Goal: Task Accomplishment & Management: Manage account settings

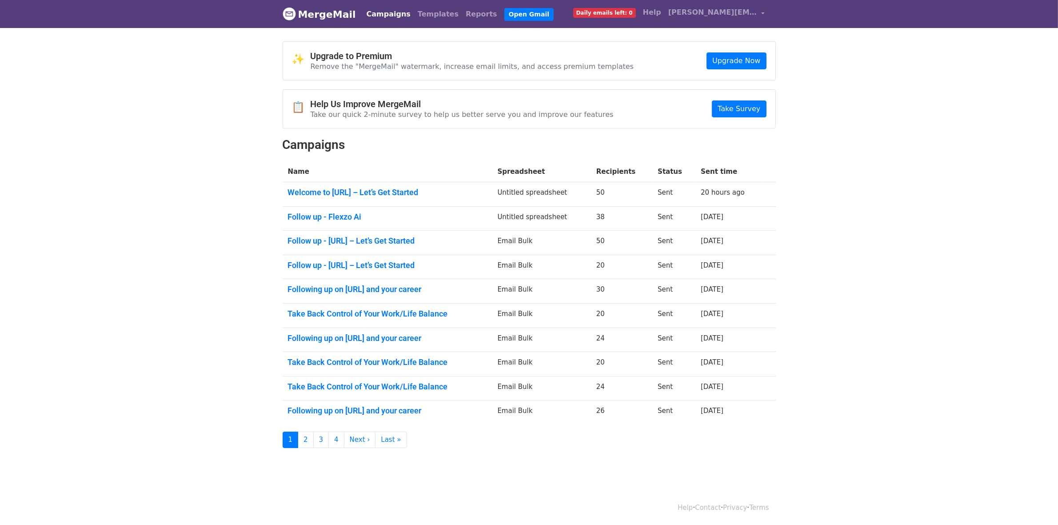
click at [381, 19] on link "Campaigns" at bounding box center [388, 14] width 51 height 18
click at [383, 14] on link "Campaigns" at bounding box center [388, 14] width 51 height 18
click at [387, 18] on link "Campaigns" at bounding box center [388, 14] width 51 height 18
click at [372, 11] on link "Campaigns" at bounding box center [388, 14] width 51 height 18
click at [382, 15] on link "Campaigns" at bounding box center [388, 14] width 51 height 18
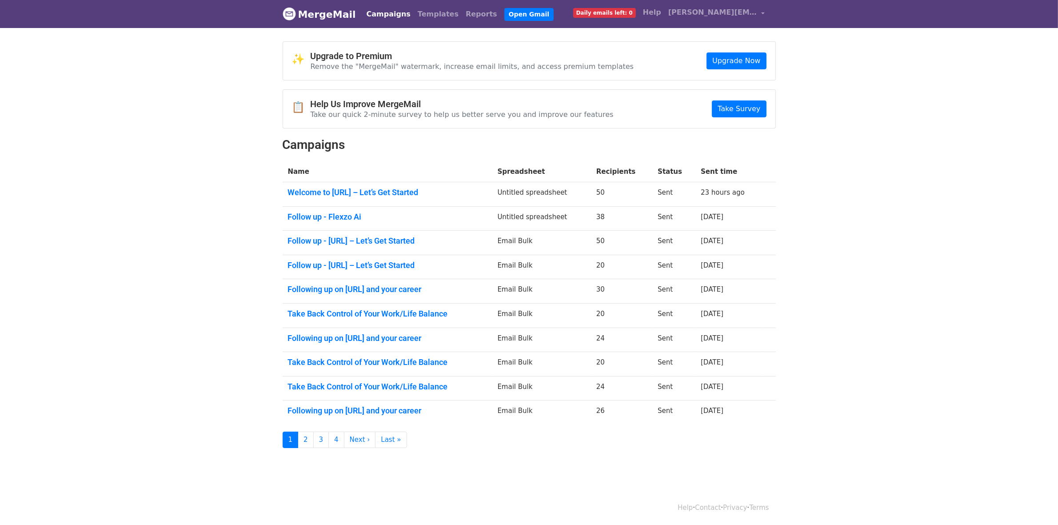
click at [382, 15] on link "Campaigns" at bounding box center [388, 14] width 51 height 18
click at [392, 17] on link "Campaigns" at bounding box center [388, 14] width 51 height 18
click at [196, 45] on body "MergeMail Campaigns Templates Reports Open Gmail Daily emails left: 0 Help [PER…" at bounding box center [529, 241] width 1058 height 483
click at [316, 19] on link "MergeMail" at bounding box center [318, 14] width 73 height 19
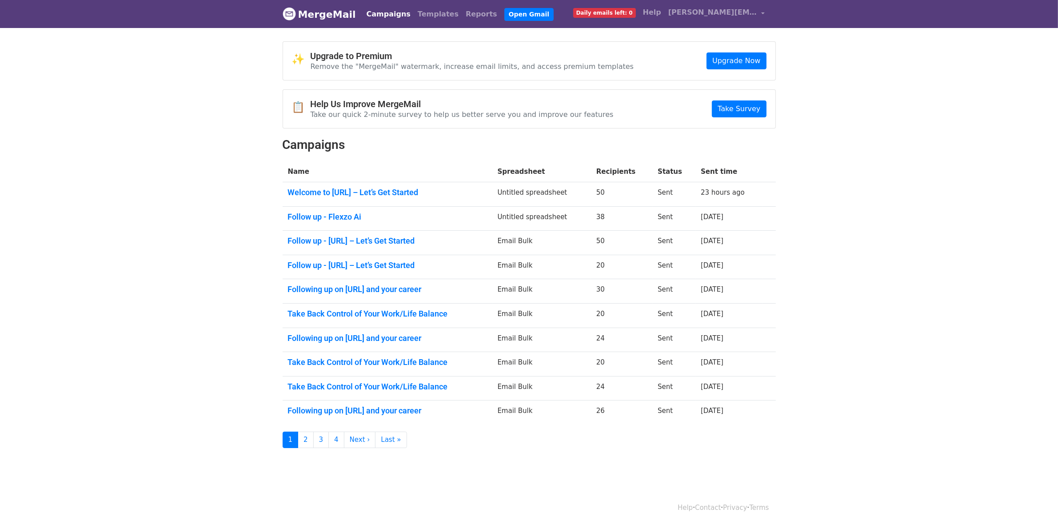
click at [385, 14] on link "Campaigns" at bounding box center [388, 14] width 51 height 18
click at [386, 20] on link "Campaigns" at bounding box center [388, 14] width 51 height 18
click at [371, 13] on link "Campaigns" at bounding box center [388, 14] width 51 height 18
click at [379, 20] on link "Campaigns" at bounding box center [388, 14] width 51 height 18
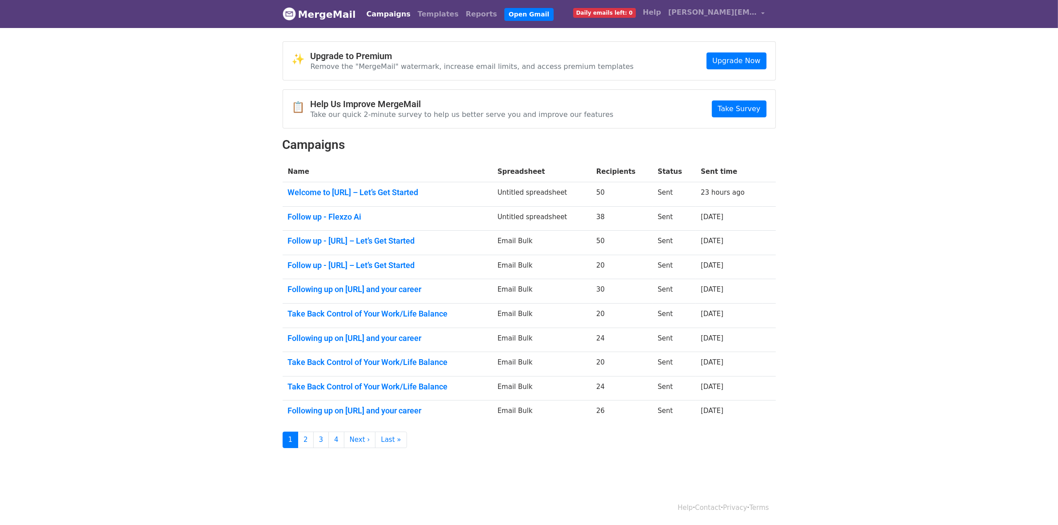
drag, startPoint x: 0, startPoint y: 0, endPoint x: 232, endPoint y: 366, distance: 433.8
drag, startPoint x: 232, startPoint y: 366, endPoint x: 380, endPoint y: 14, distance: 381.8
click at [380, 14] on link "Campaigns" at bounding box center [388, 14] width 51 height 18
click at [370, 18] on link "Campaigns" at bounding box center [388, 14] width 51 height 18
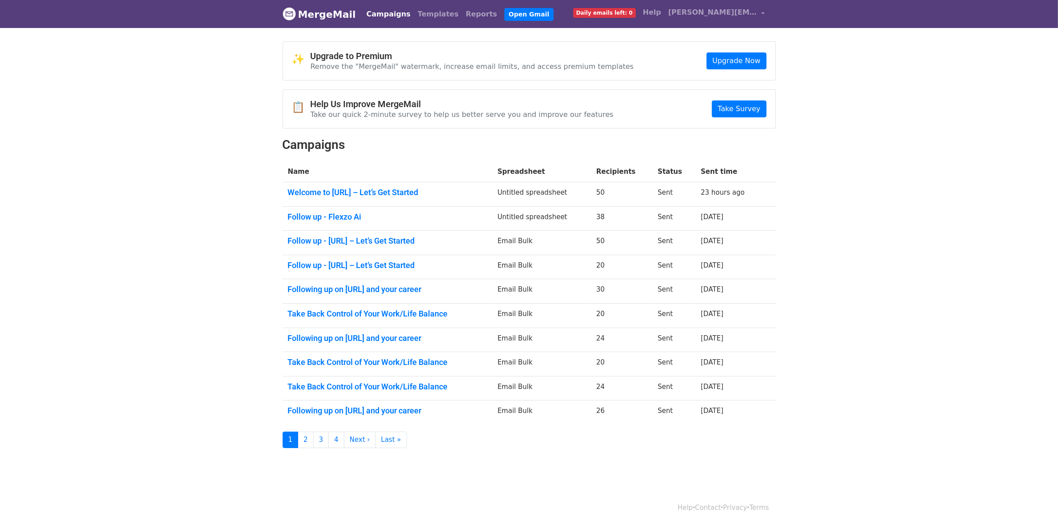
click at [389, 11] on link "Campaigns" at bounding box center [388, 14] width 51 height 18
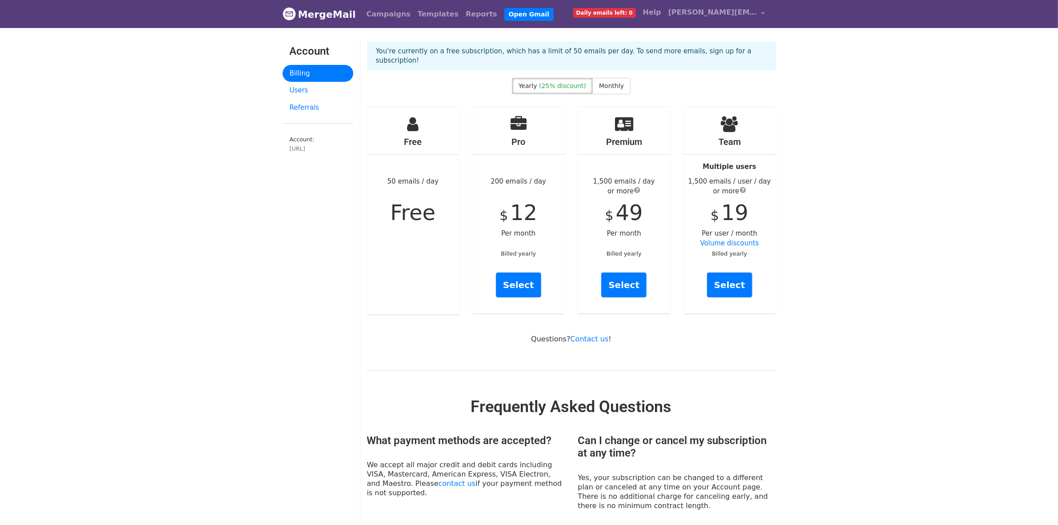
click at [639, 19] on link "Daily emails left: 0" at bounding box center [604, 13] width 70 height 18
click at [399, 200] on span "Free" at bounding box center [412, 212] width 45 height 25
click at [311, 93] on link "Users" at bounding box center [317, 90] width 71 height 17
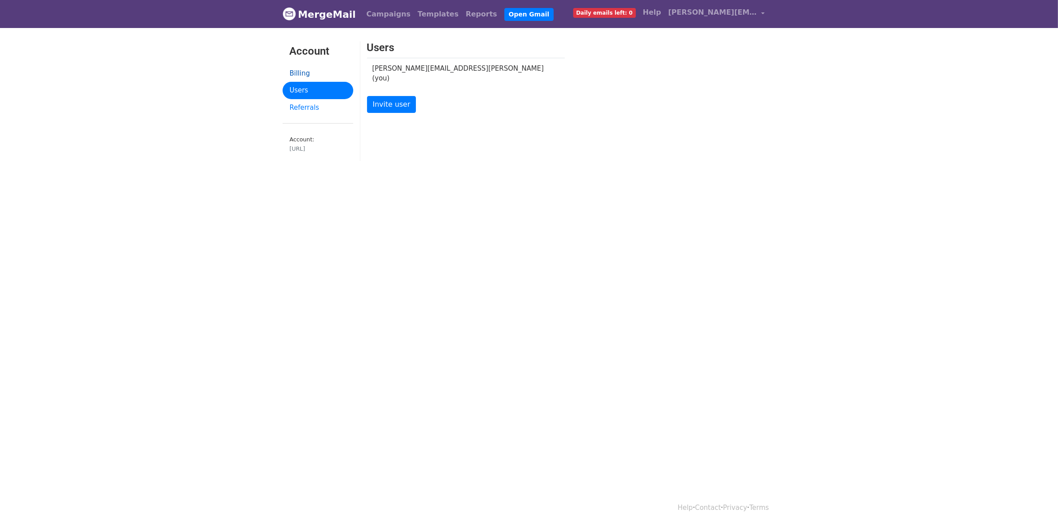
click at [308, 70] on link "Billing" at bounding box center [317, 73] width 71 height 17
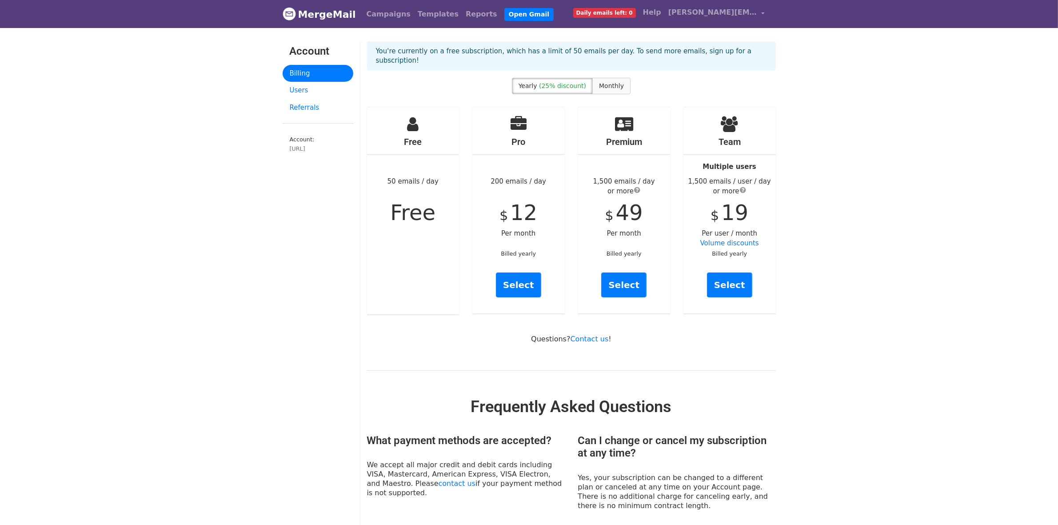
click at [602, 82] on span "Monthly" at bounding box center [611, 85] width 25 height 7
drag, startPoint x: 602, startPoint y: 72, endPoint x: 564, endPoint y: 76, distance: 37.9
click at [564, 78] on div "Yearly (25% discount) Monthly" at bounding box center [571, 88] width 119 height 20
click at [608, 82] on span "Monthly" at bounding box center [611, 85] width 25 height 7
click at [582, 78] on label "Yearly (25% discount)" at bounding box center [552, 86] width 81 height 16
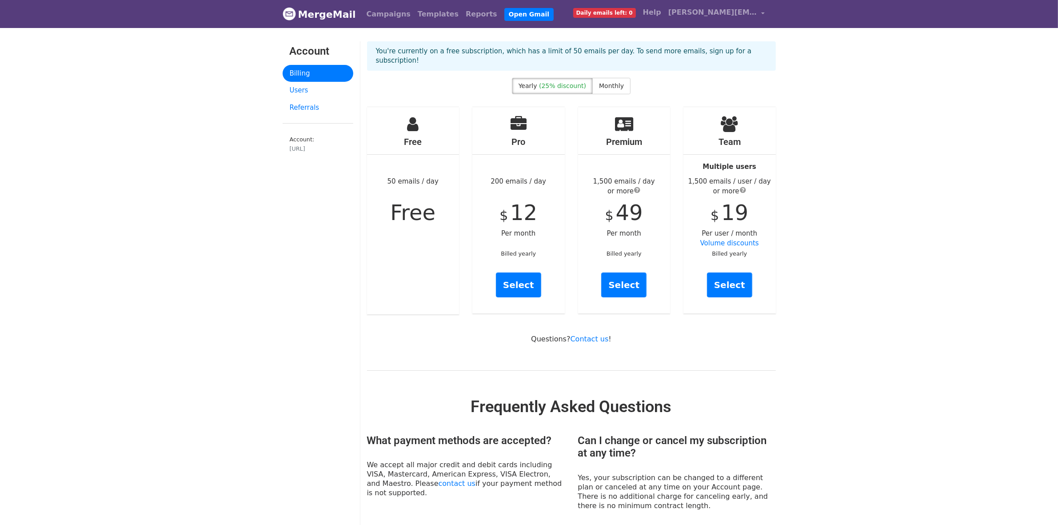
click at [349, 18] on link "MergeMail" at bounding box center [318, 14] width 73 height 19
click at [372, 17] on link "Campaigns" at bounding box center [388, 14] width 51 height 18
